Goal: Information Seeking & Learning: Check status

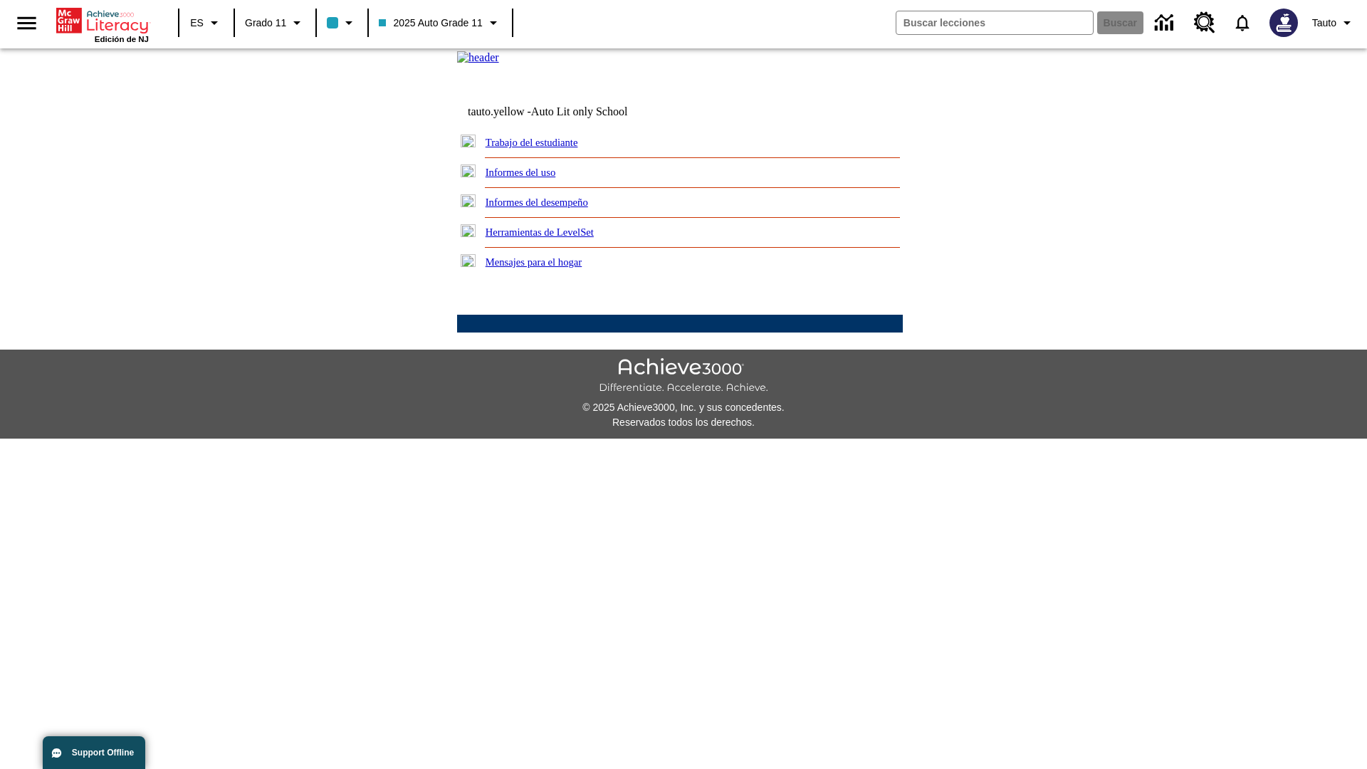
click at [532, 178] on link "Informes del uso" at bounding box center [520, 172] width 70 height 11
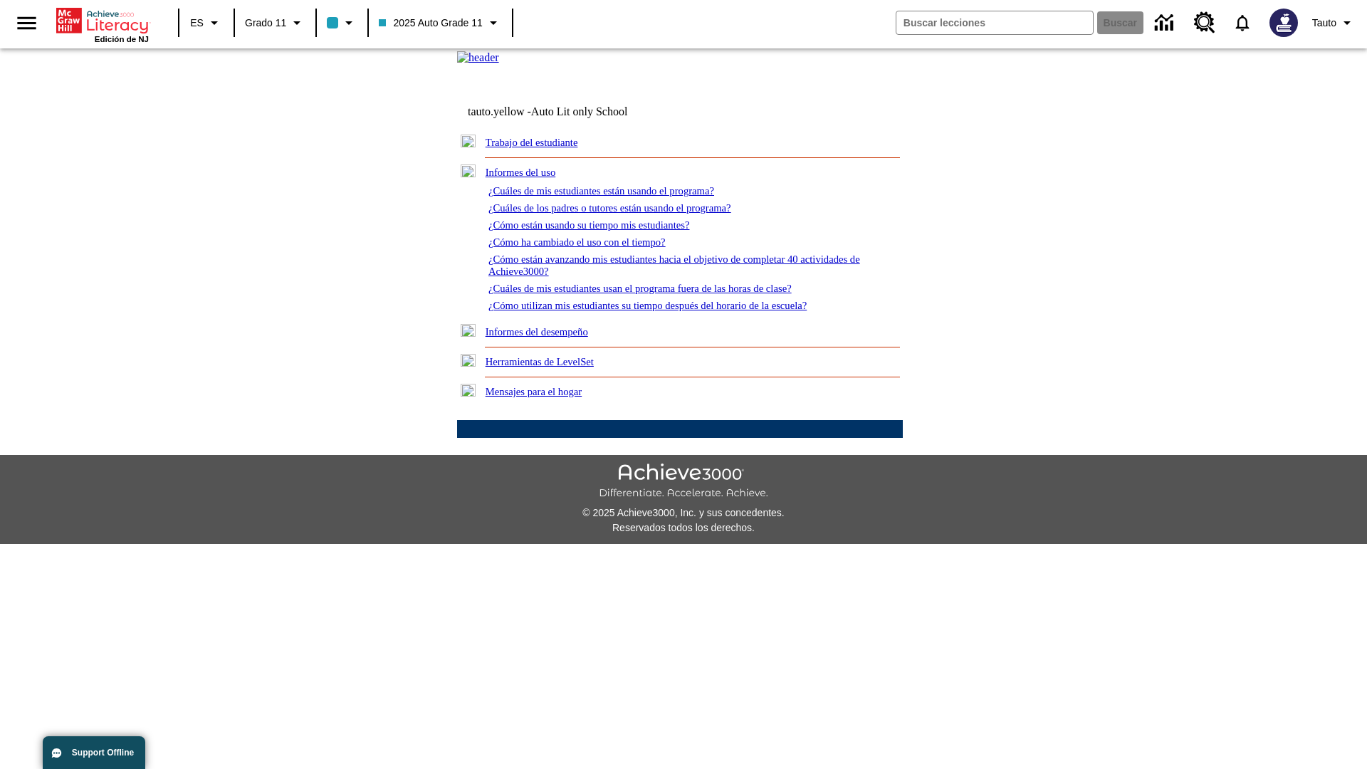
click at [621, 196] on link "¿Cuáles de mis estudiantes están usando el programa?" at bounding box center [601, 190] width 226 height 11
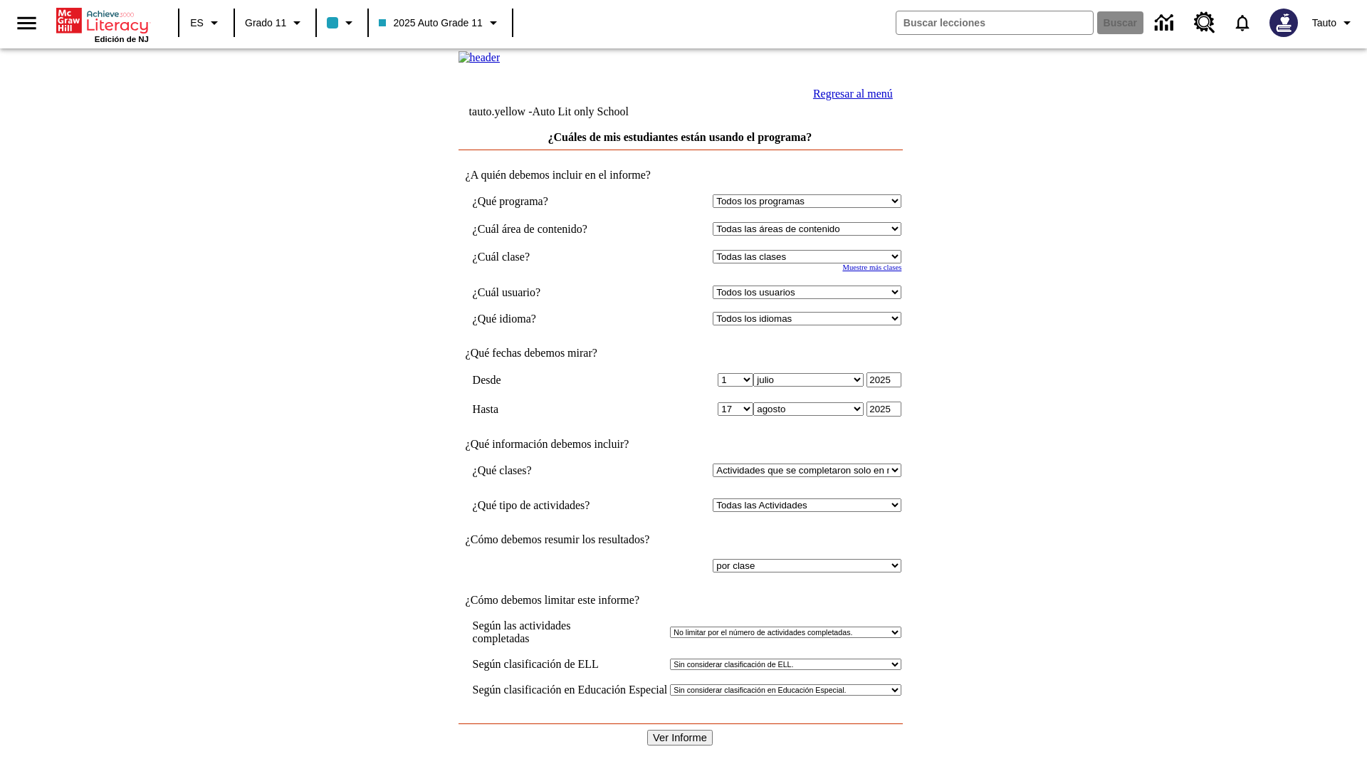
click at [680, 730] on input "Ver Informe" at bounding box center [679, 738] width 65 height 16
click at [849, 100] on link "Regresar al menú" at bounding box center [853, 94] width 80 height 12
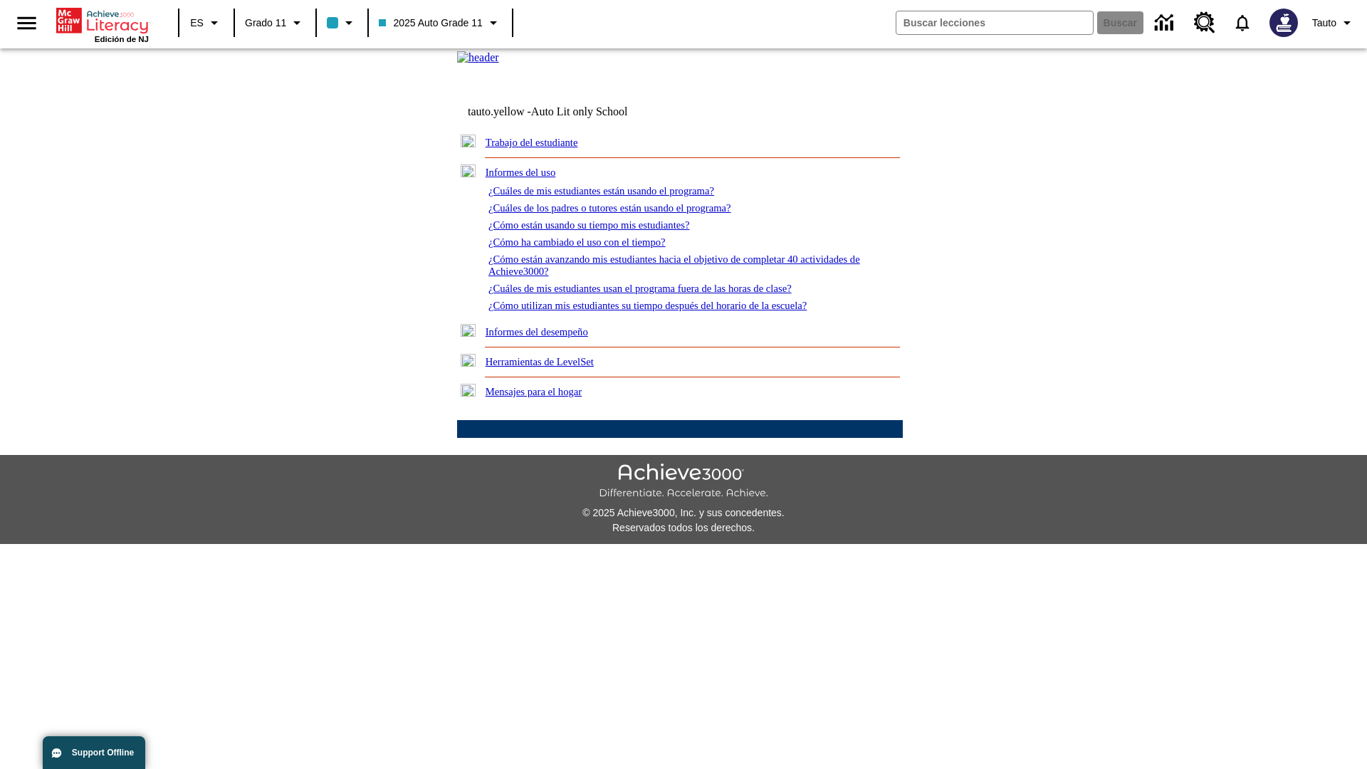
click at [606, 231] on link "¿Cómo están usando su tiempo mis estudiantes?" at bounding box center [588, 224] width 201 height 11
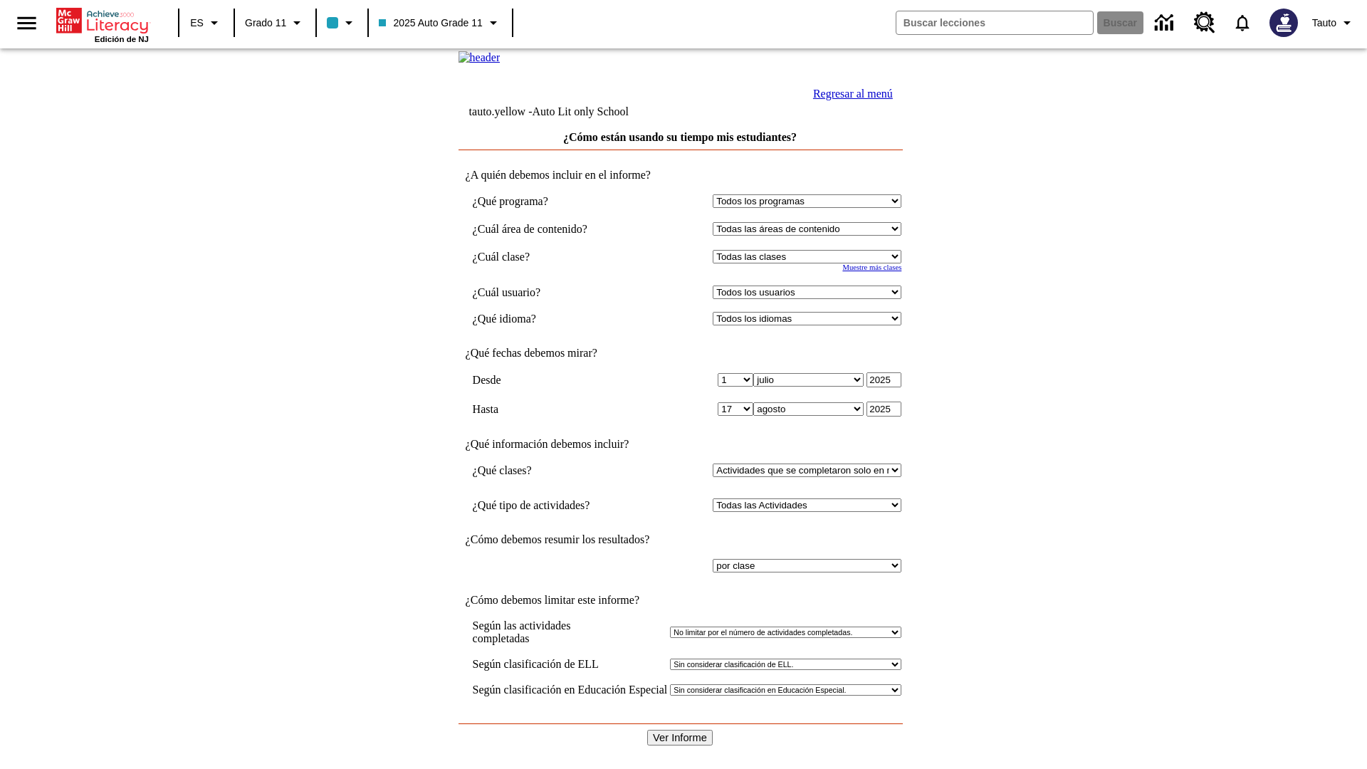
click at [680, 730] on input "Ver Informe" at bounding box center [679, 738] width 65 height 16
click at [849, 100] on link "Regresar al menú" at bounding box center [853, 94] width 80 height 12
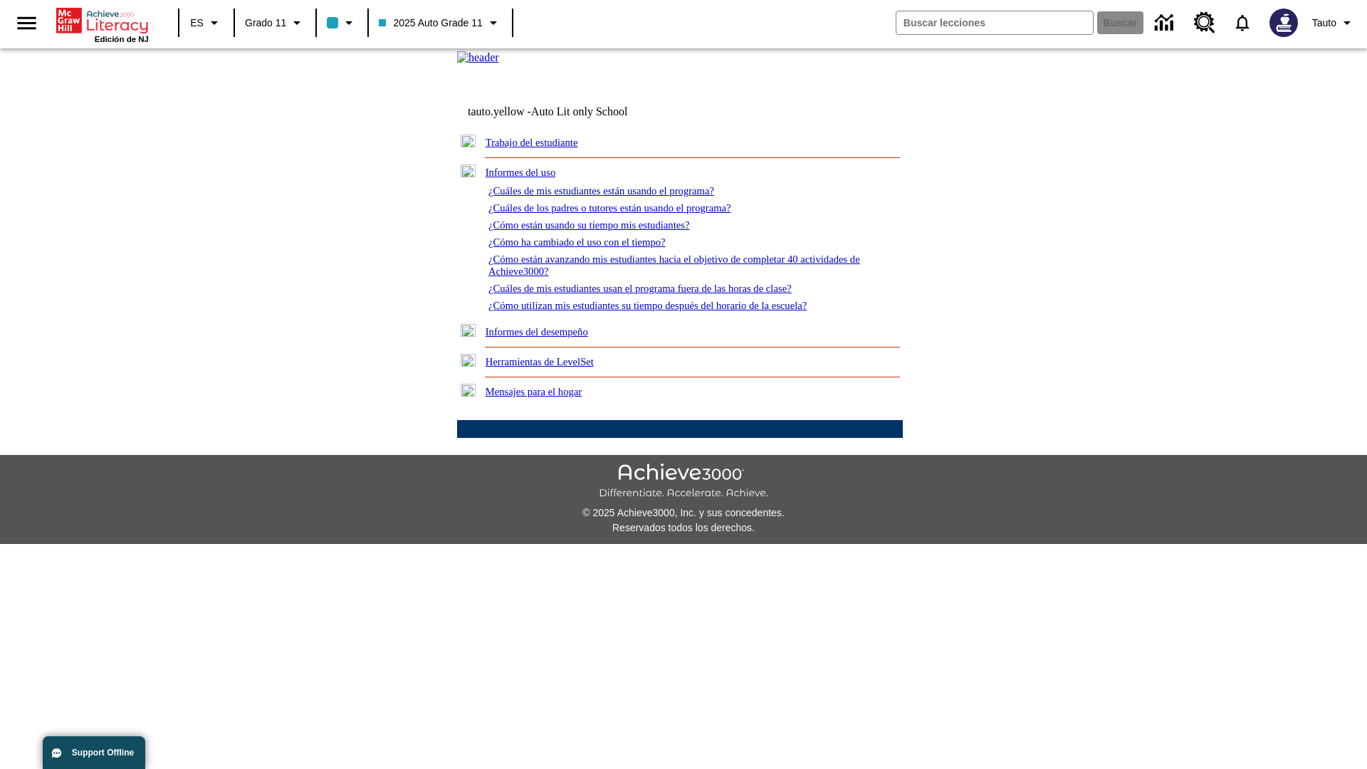
click at [672, 311] on link "¿Cómo utilizan mis estudiantes su tiempo después del horario de la escuela?" at bounding box center [647, 305] width 318 height 11
